Goal: Task Accomplishment & Management: Manage account settings

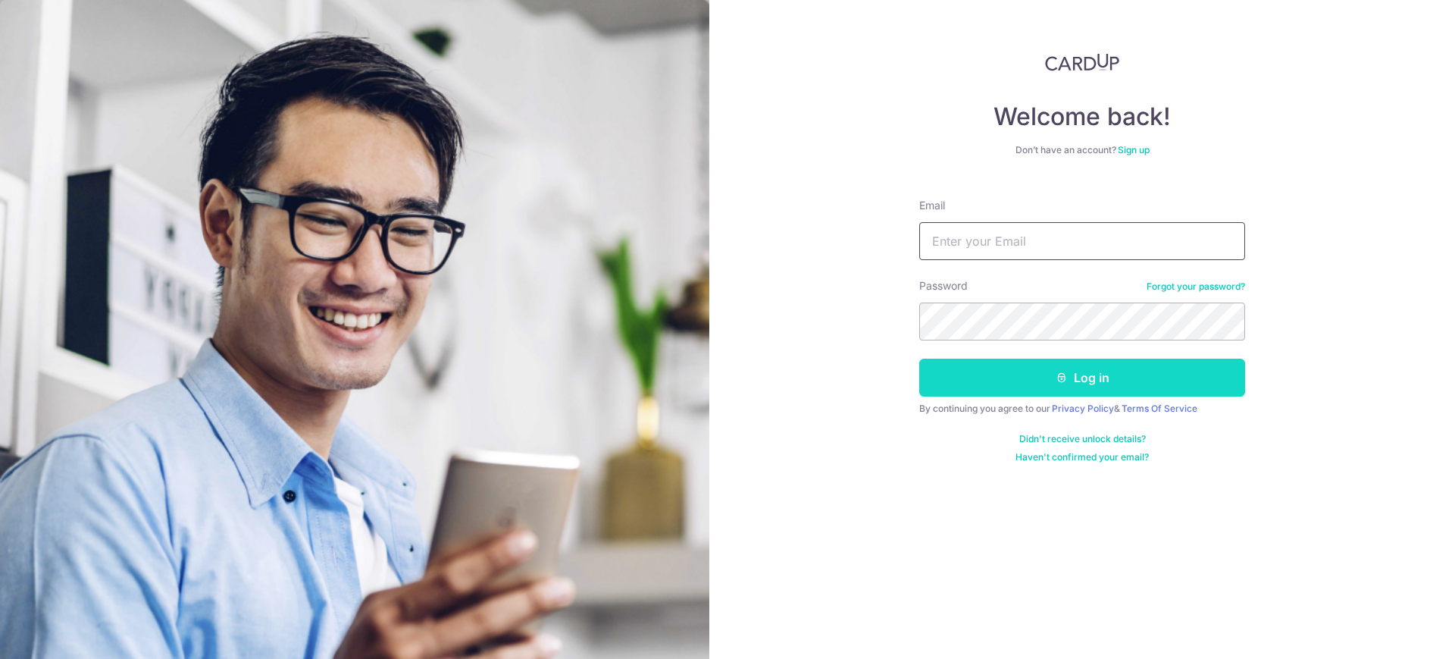
type input "Chongweizeng@gmail.com"
click at [1067, 383] on icon "submit" at bounding box center [1062, 377] width 12 height 12
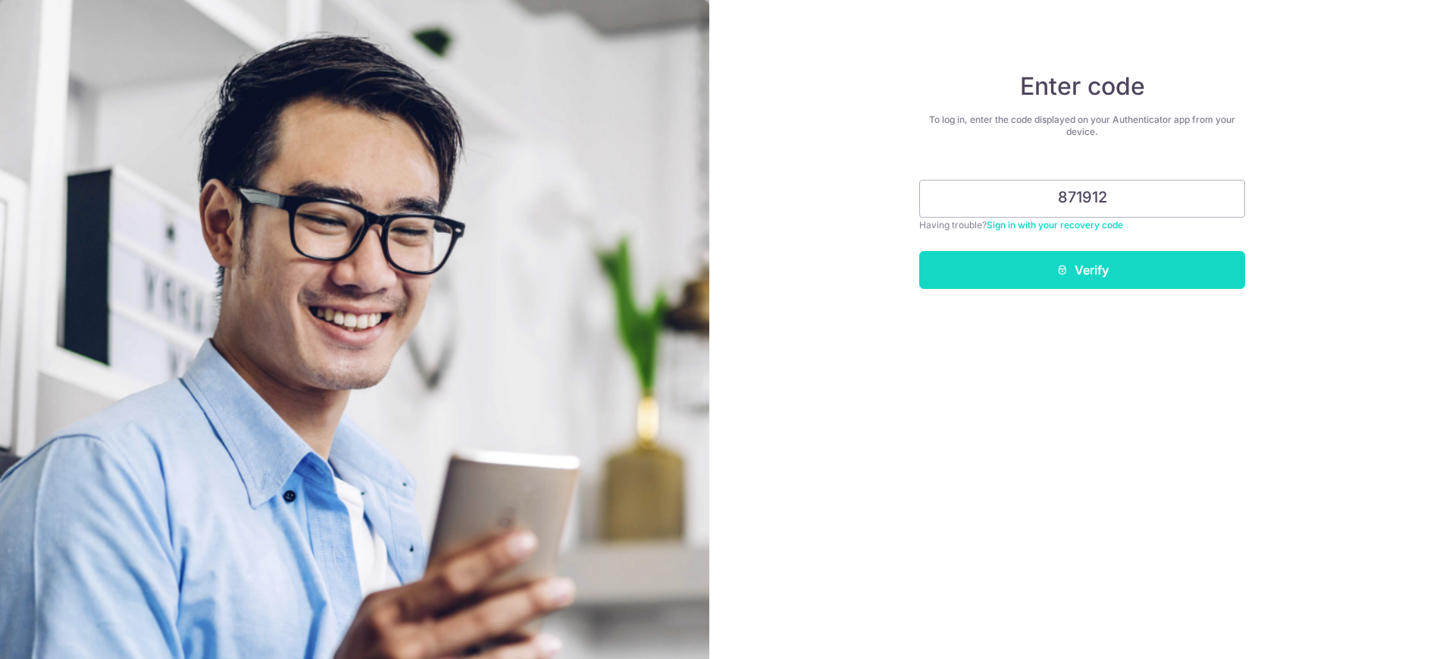
type input "871912"
click at [1055, 286] on button "Verify" at bounding box center [1082, 270] width 326 height 38
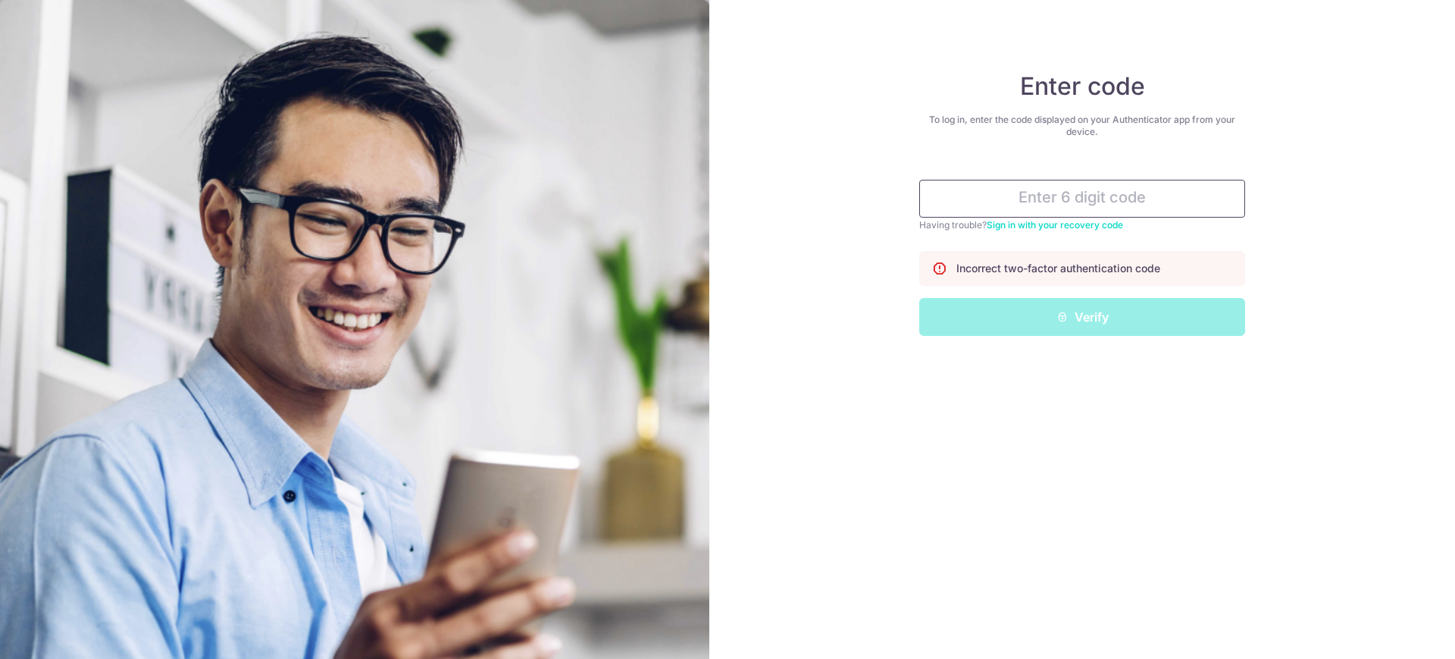
click at [1083, 192] on input "text" at bounding box center [1082, 199] width 326 height 38
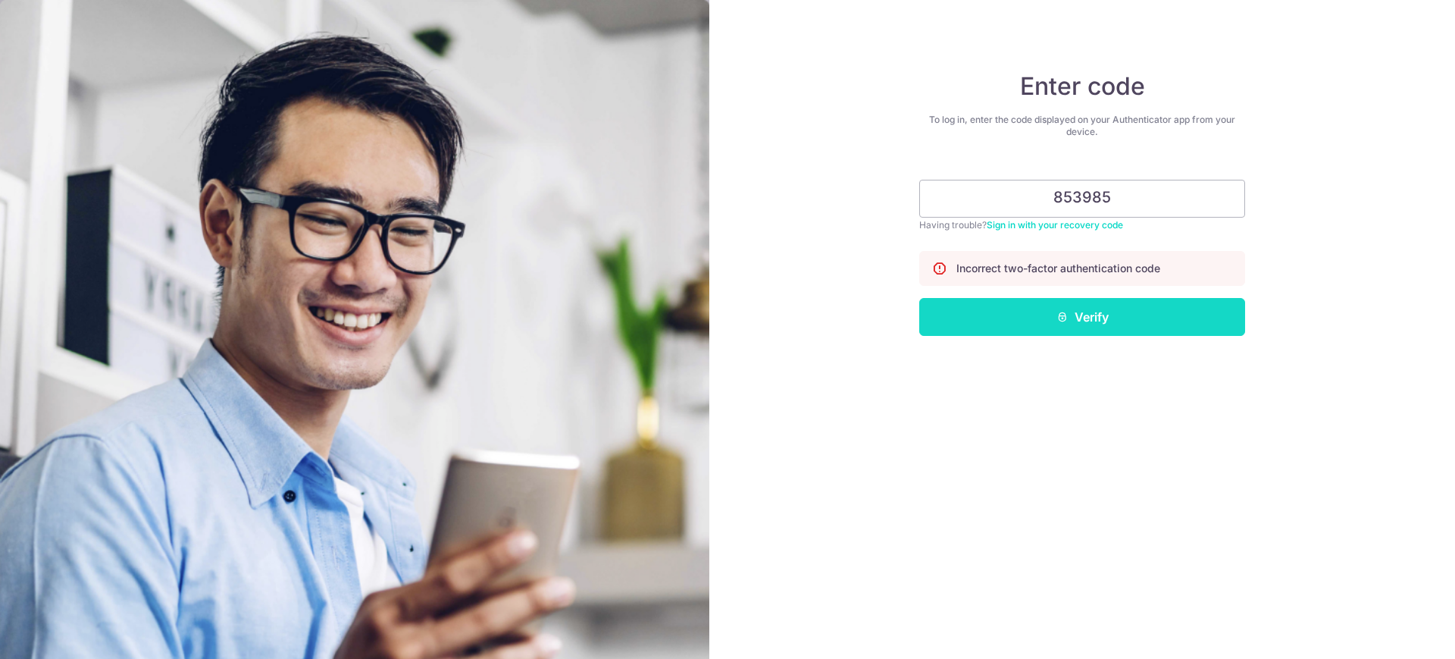
type input "853985"
click at [1099, 322] on button "Verify" at bounding box center [1082, 317] width 326 height 38
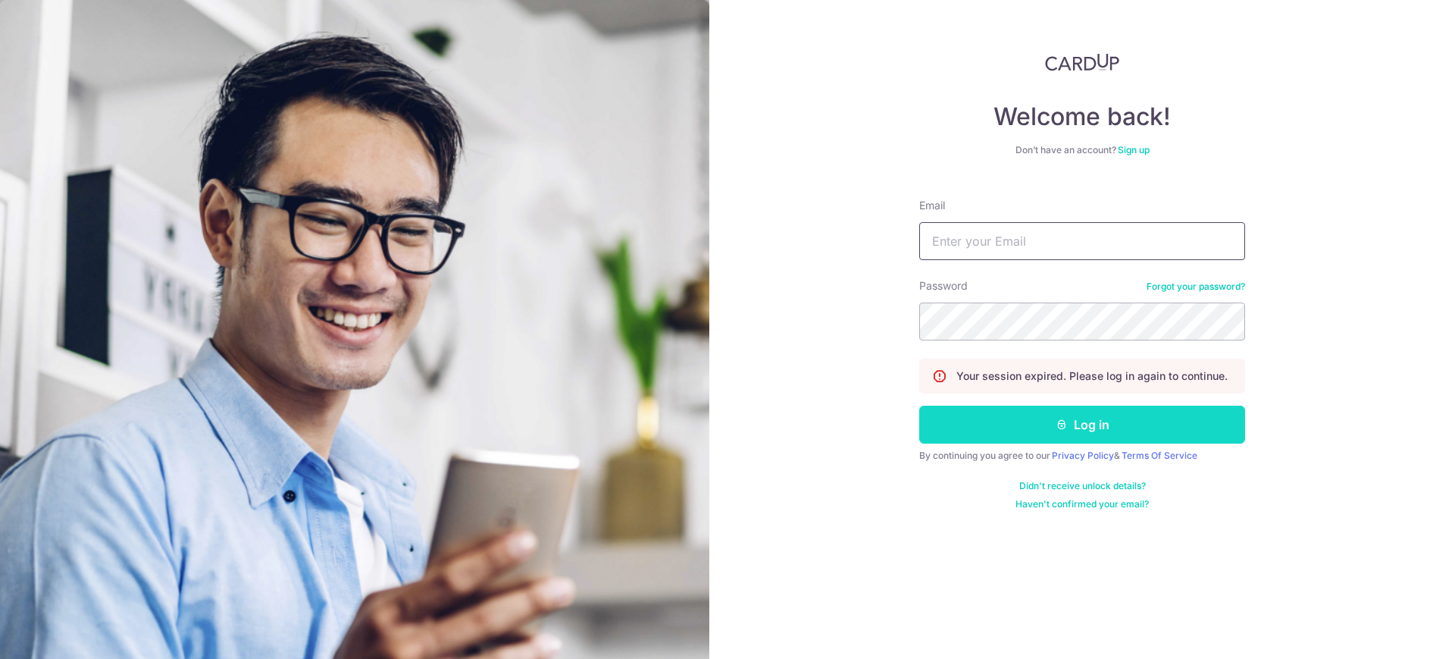
type input "Chongweizeng@gmail.com"
click at [1081, 419] on button "Log in" at bounding box center [1082, 424] width 326 height 38
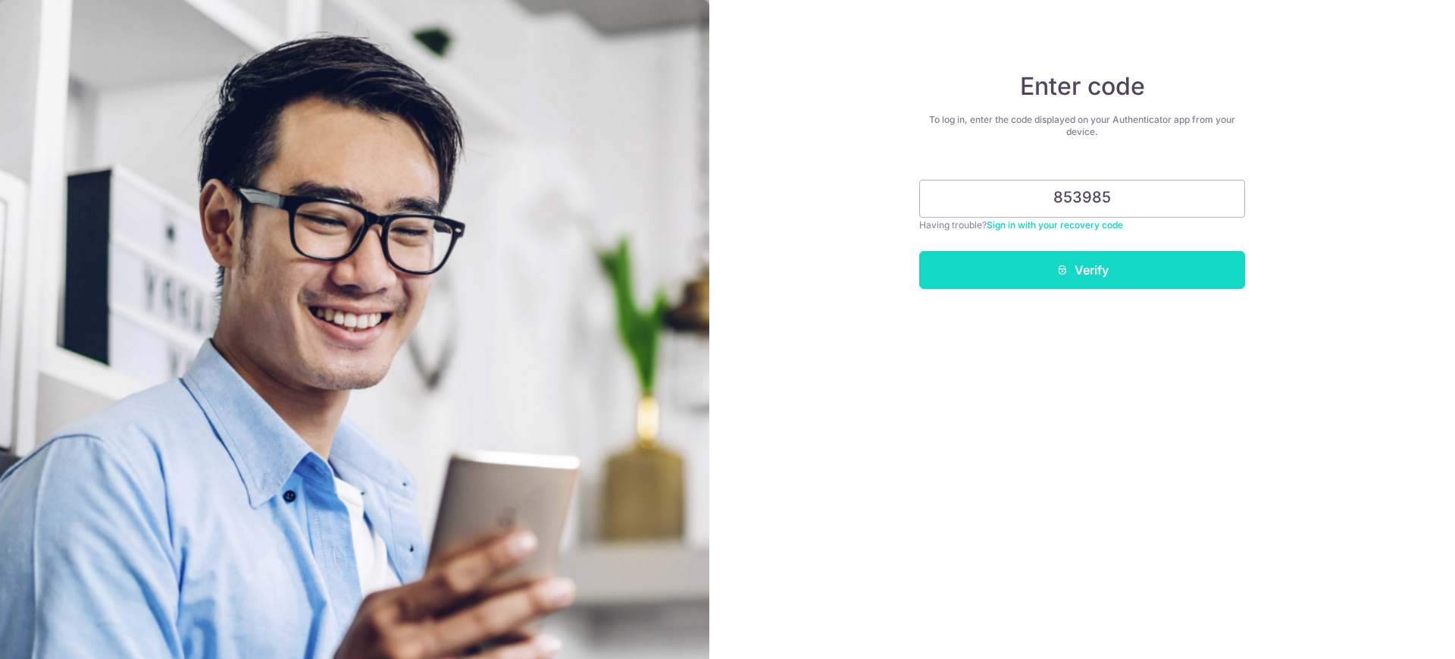
type input "853985"
click at [1104, 270] on button "Verify" at bounding box center [1082, 270] width 326 height 38
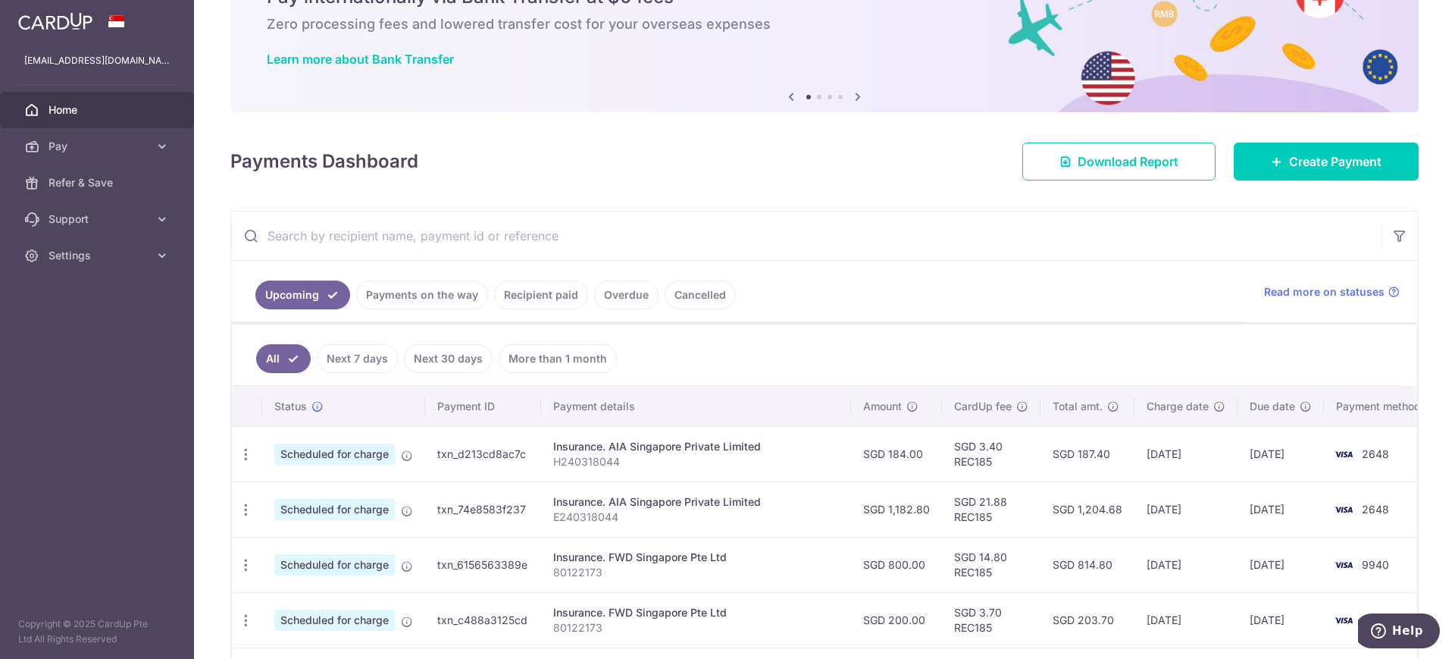
scroll to position [86, 0]
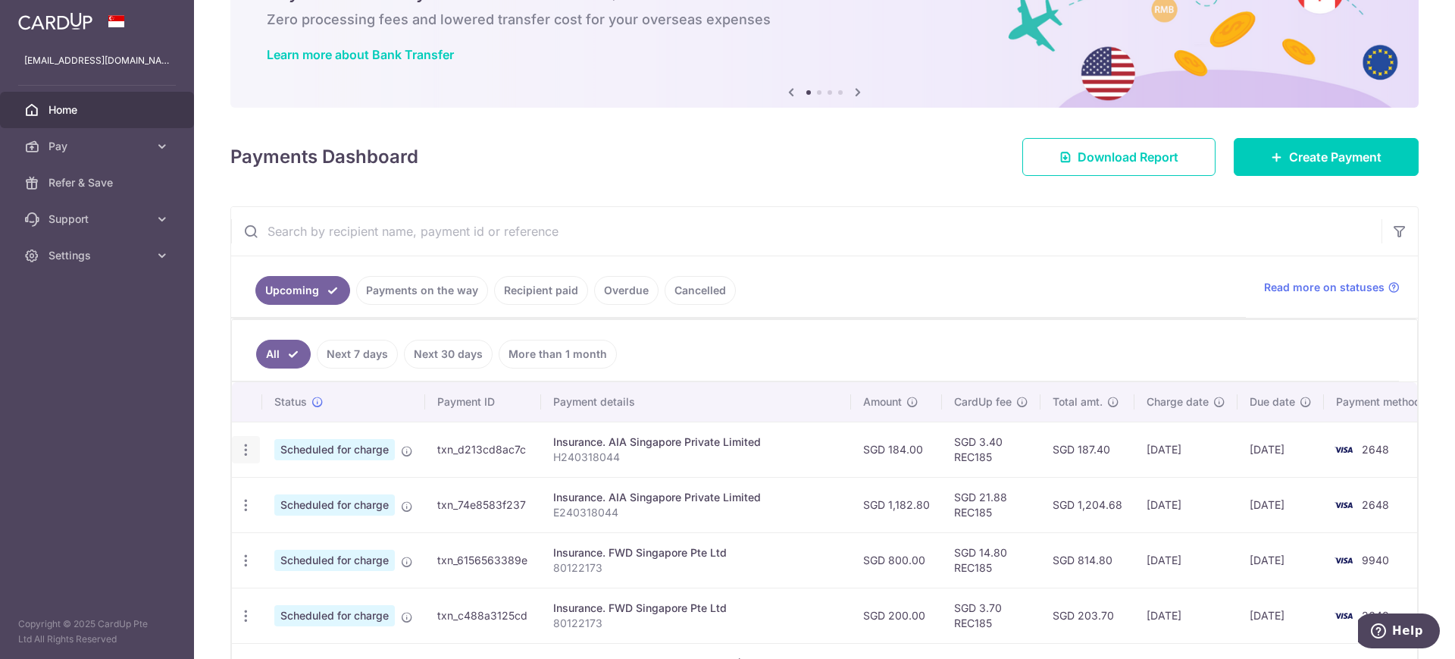
click at [256, 439] on div "Update payment Cancel payment" at bounding box center [246, 450] width 28 height 28
click at [250, 449] on icon "button" at bounding box center [246, 450] width 16 height 16
click at [308, 526] on span "Cancel payment" at bounding box center [327, 528] width 102 height 18
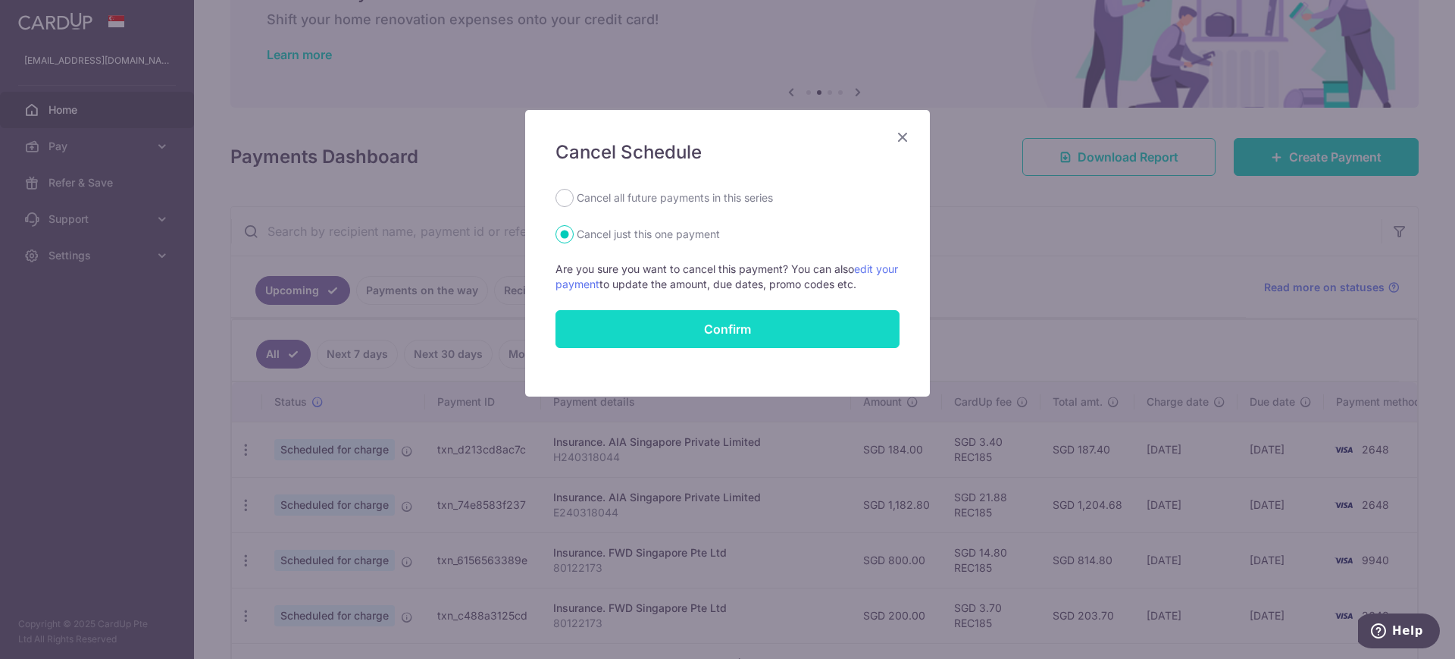
click at [712, 320] on button "Confirm" at bounding box center [727, 329] width 344 height 38
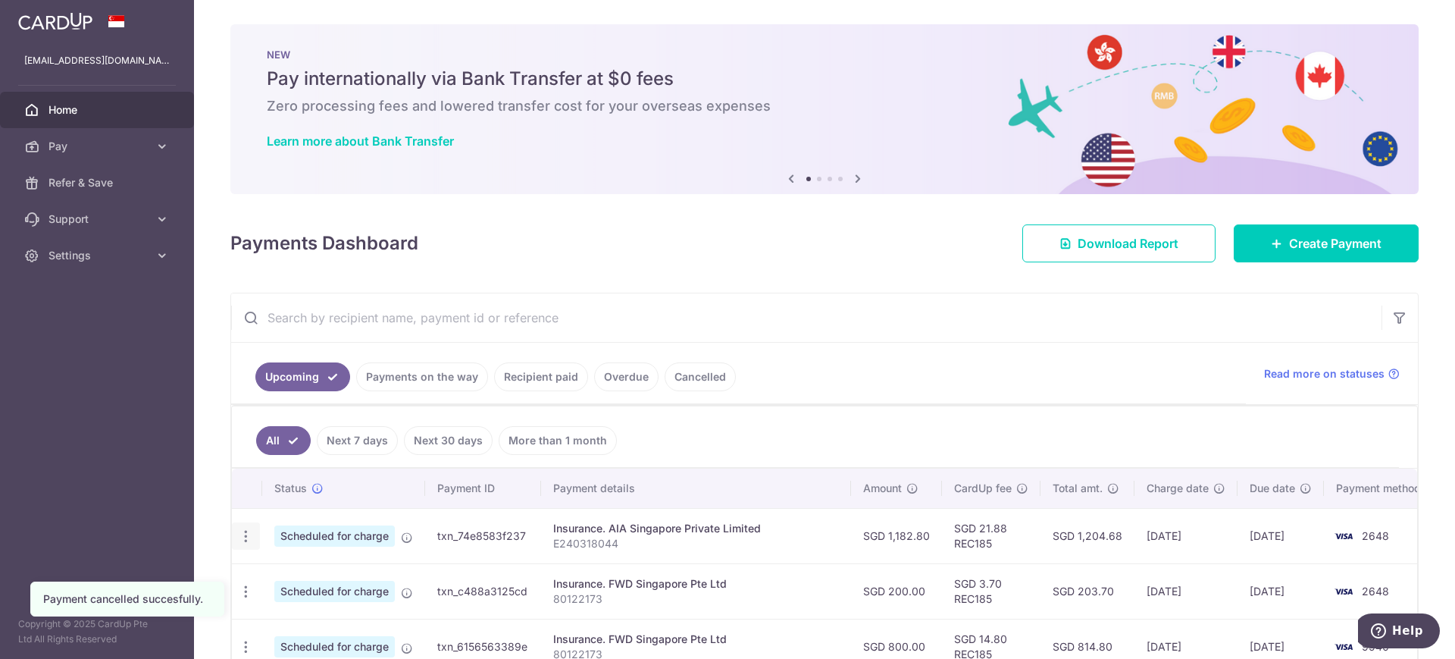
click at [248, 535] on icon "button" at bounding box center [246, 536] width 16 height 16
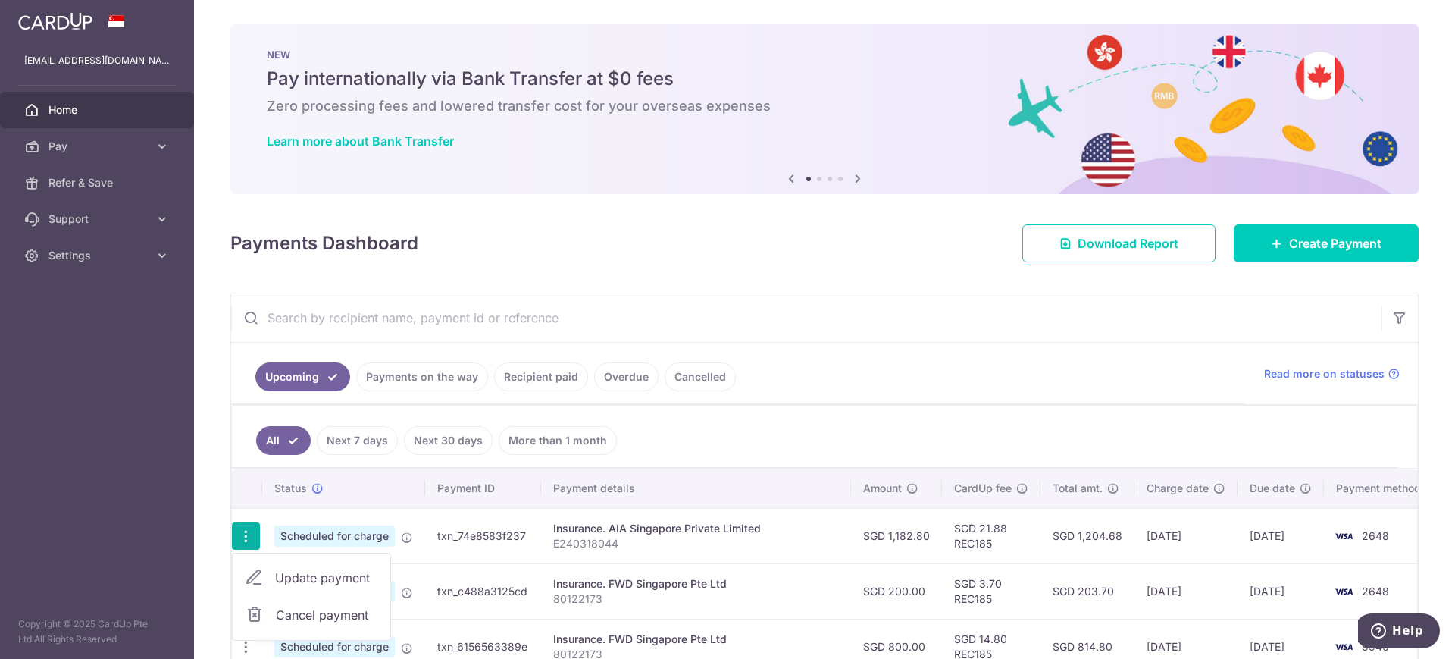
click at [311, 614] on span "Cancel payment" at bounding box center [327, 615] width 102 height 18
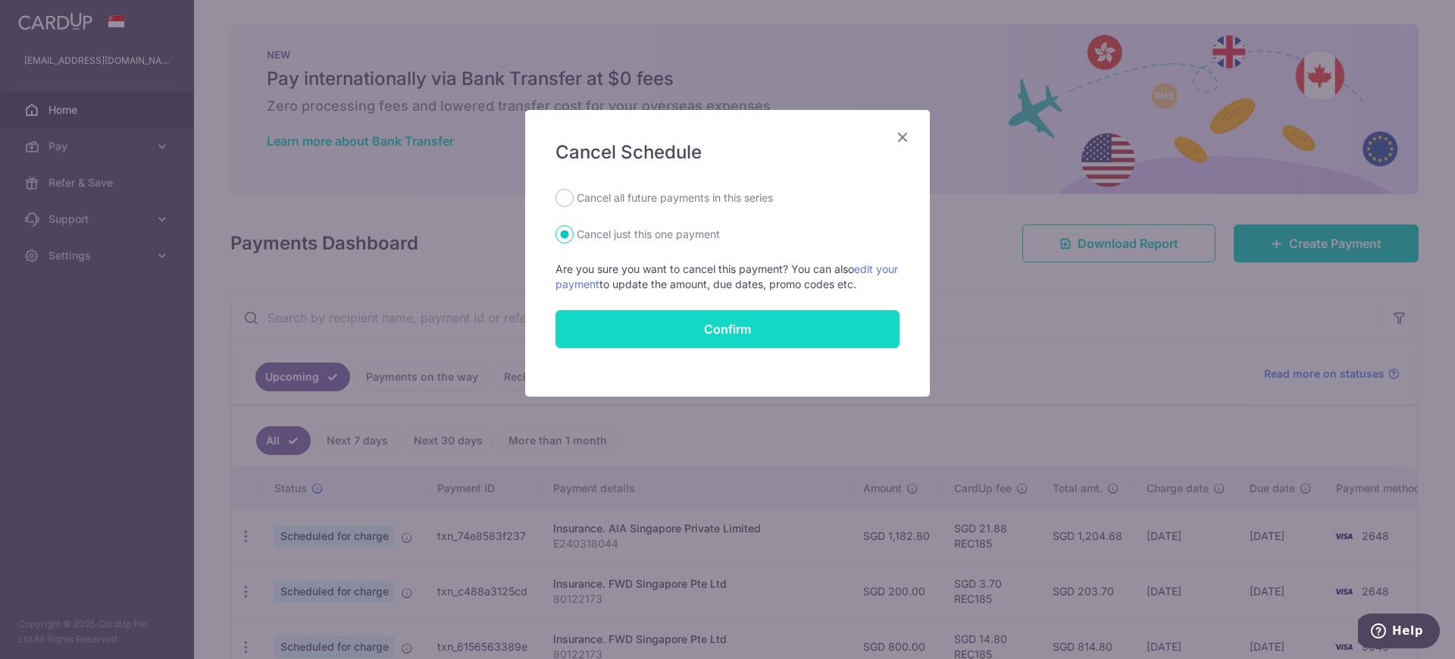
click at [686, 325] on button "Confirm" at bounding box center [727, 329] width 344 height 38
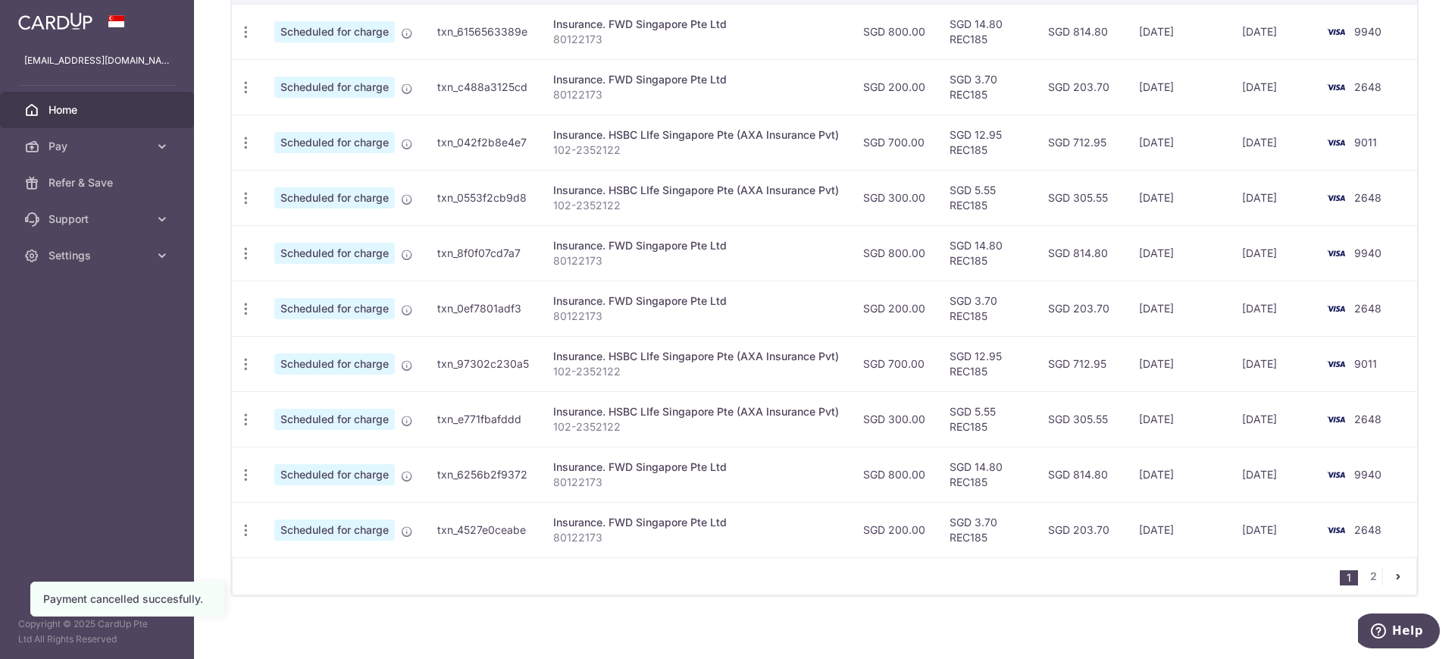
scroll to position [523, 0]
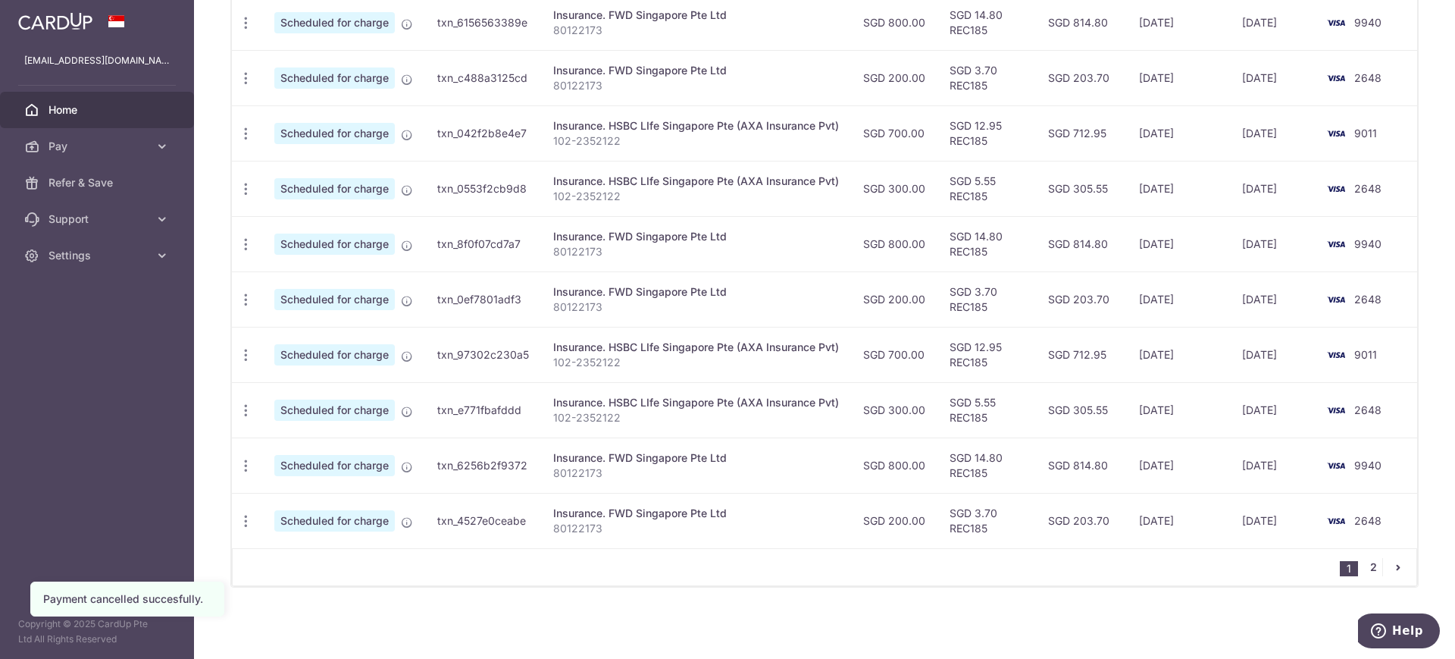
click at [1364, 565] on link "2" at bounding box center [1373, 567] width 18 height 18
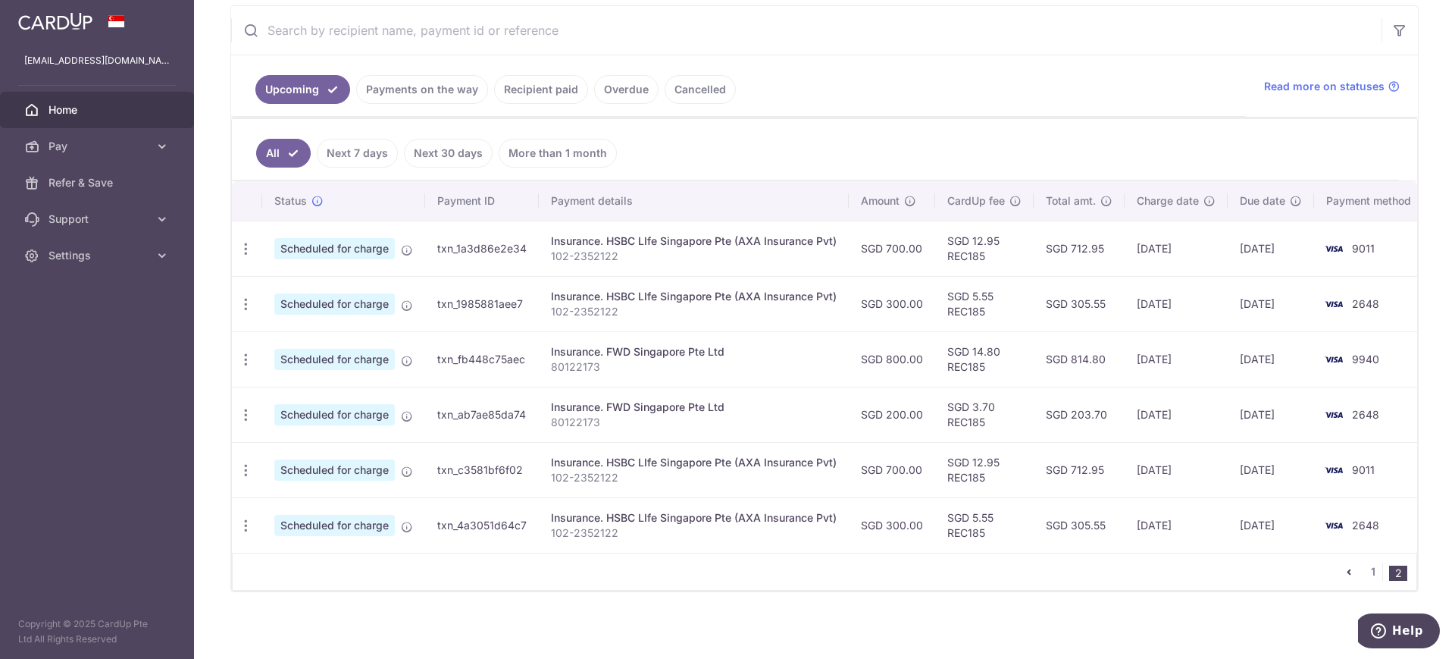
scroll to position [302, 0]
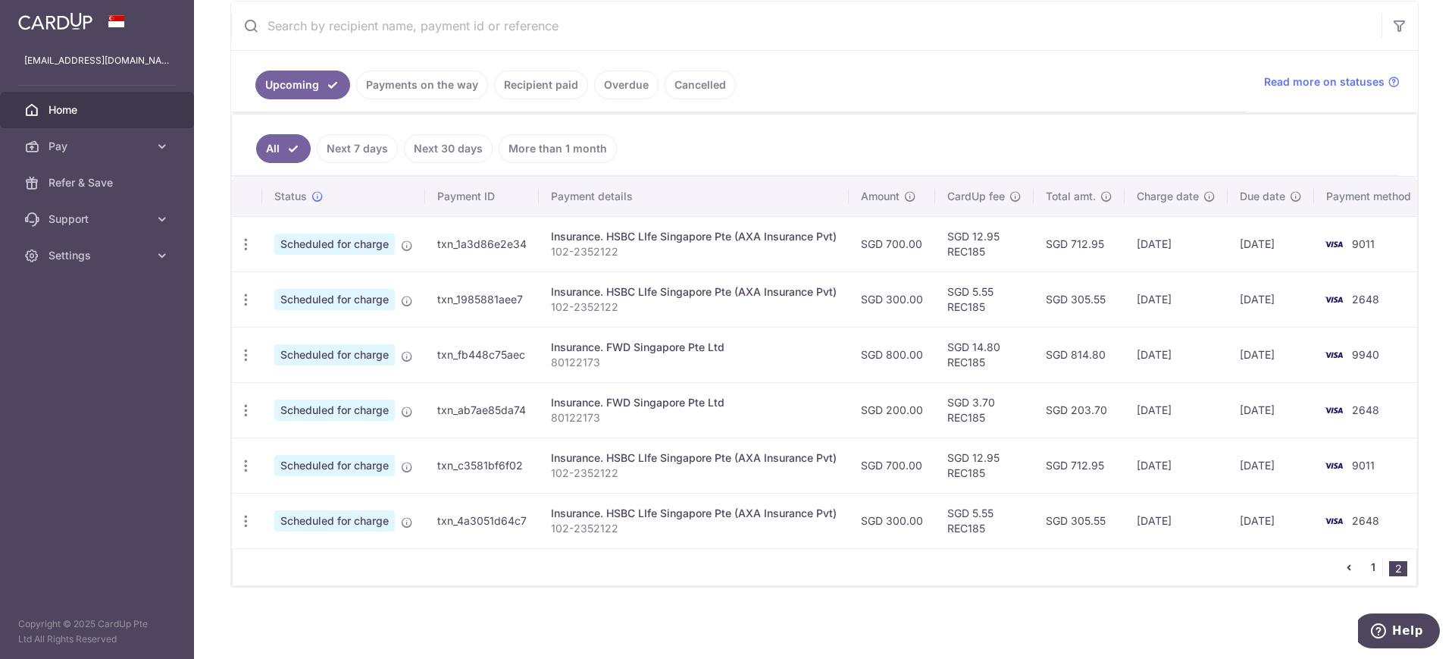
click at [1365, 565] on link "1" at bounding box center [1373, 567] width 18 height 18
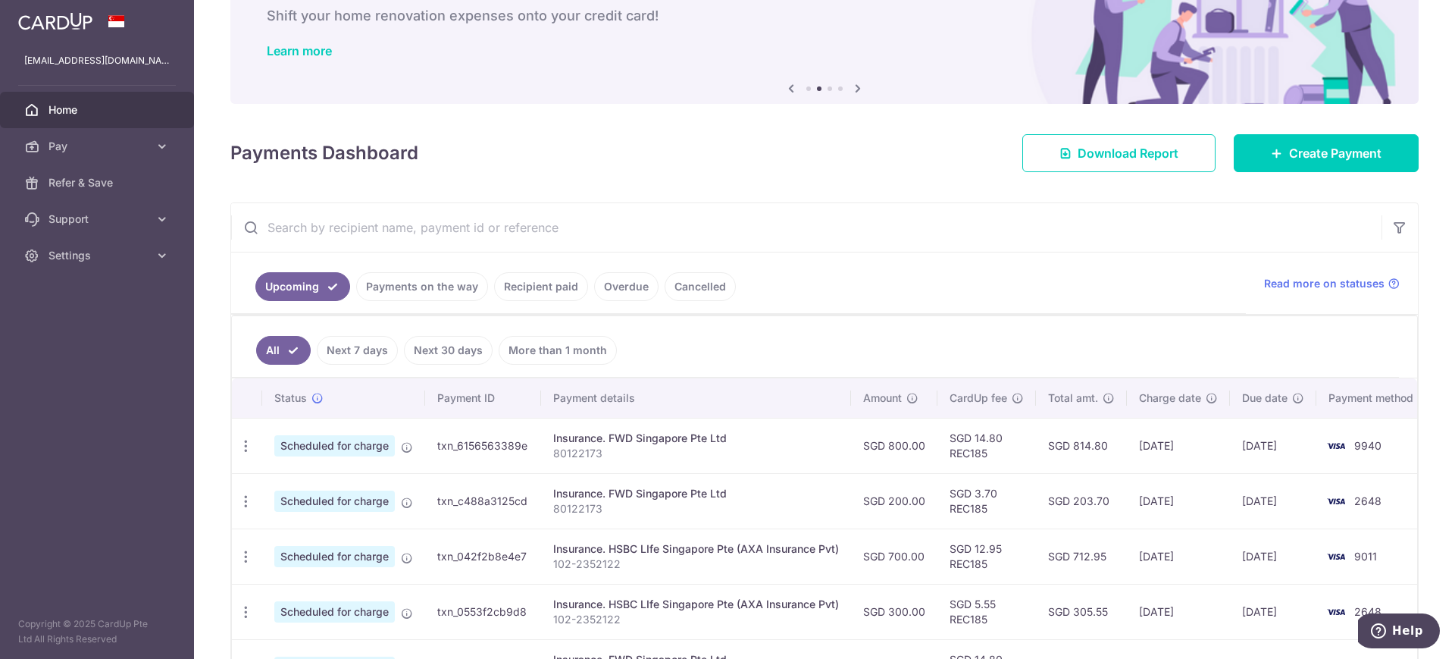
scroll to position [0, 0]
